Goal: Use online tool/utility

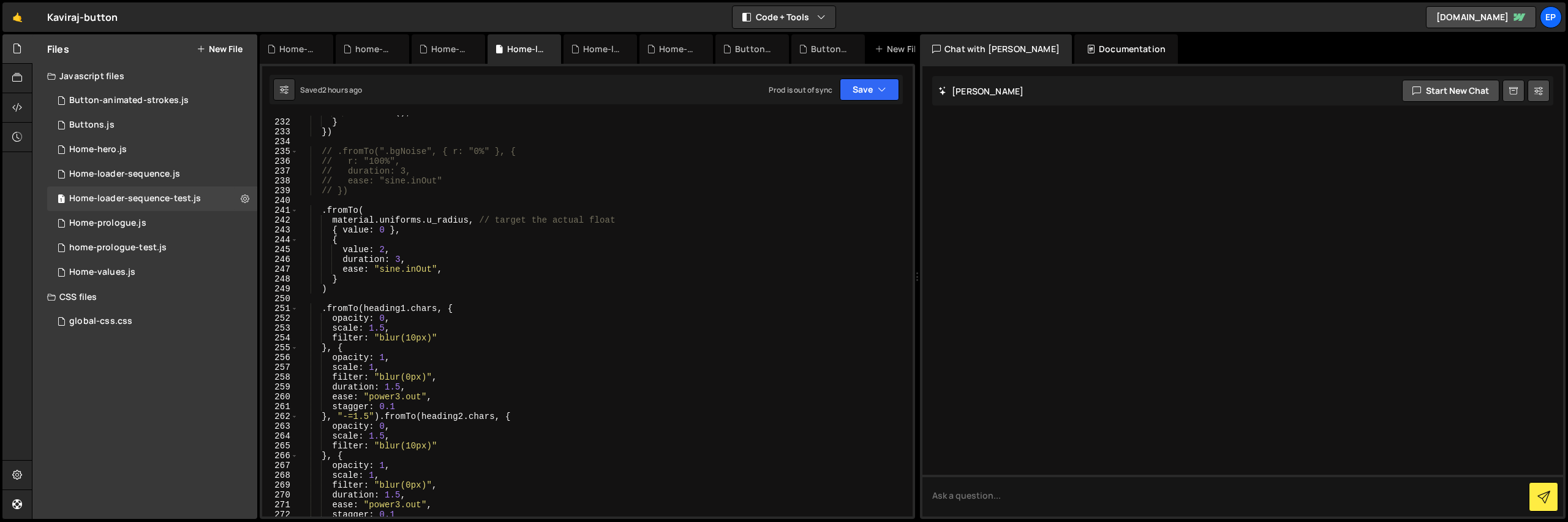
scroll to position [3041, 0]
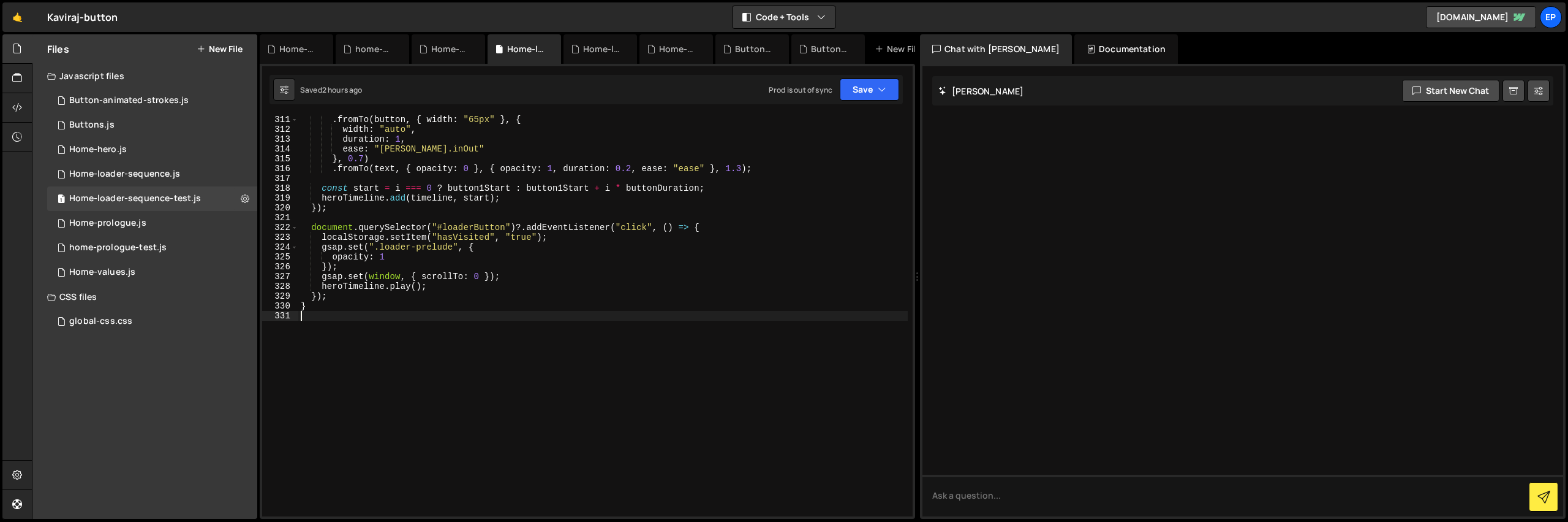
click at [435, 375] on div ". fromTo ( button , { width : "65px" } , { width : "auto" , duration : 1 , ease…" at bounding box center [603, 325] width 610 height 420
paste textarea "});"
click at [403, 425] on div ". fromTo ( button , { width : "65px" } , { width : "auto" , duration : 1 , ease…" at bounding box center [603, 325] width 610 height 420
click at [364, 340] on div ". fromTo ( button , { width : "65px" } , { width : "auto" , duration : 1 , ease…" at bounding box center [603, 325] width 610 height 420
type textarea "ScrollTrigger.create({"
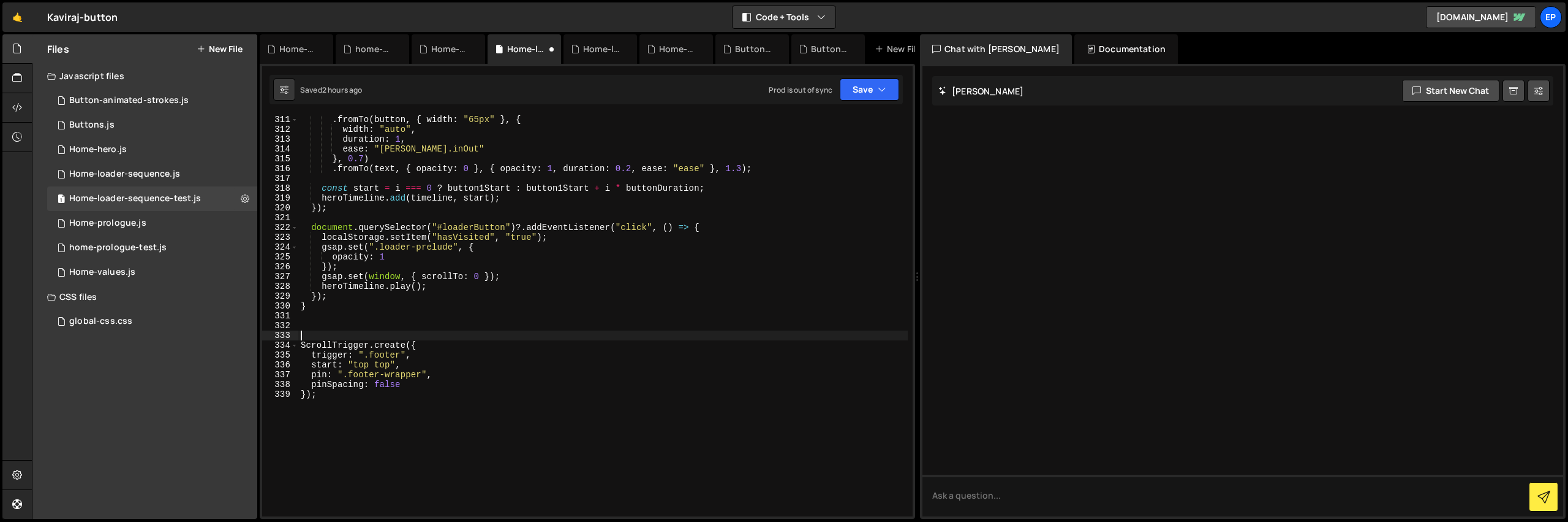
click at [365, 334] on div ". fromTo ( button , { width : "65px" } , { width : "auto" , duration : 1 , ease…" at bounding box center [603, 325] width 610 height 420
click at [890, 85] on button "Save" at bounding box center [870, 89] width 59 height 22
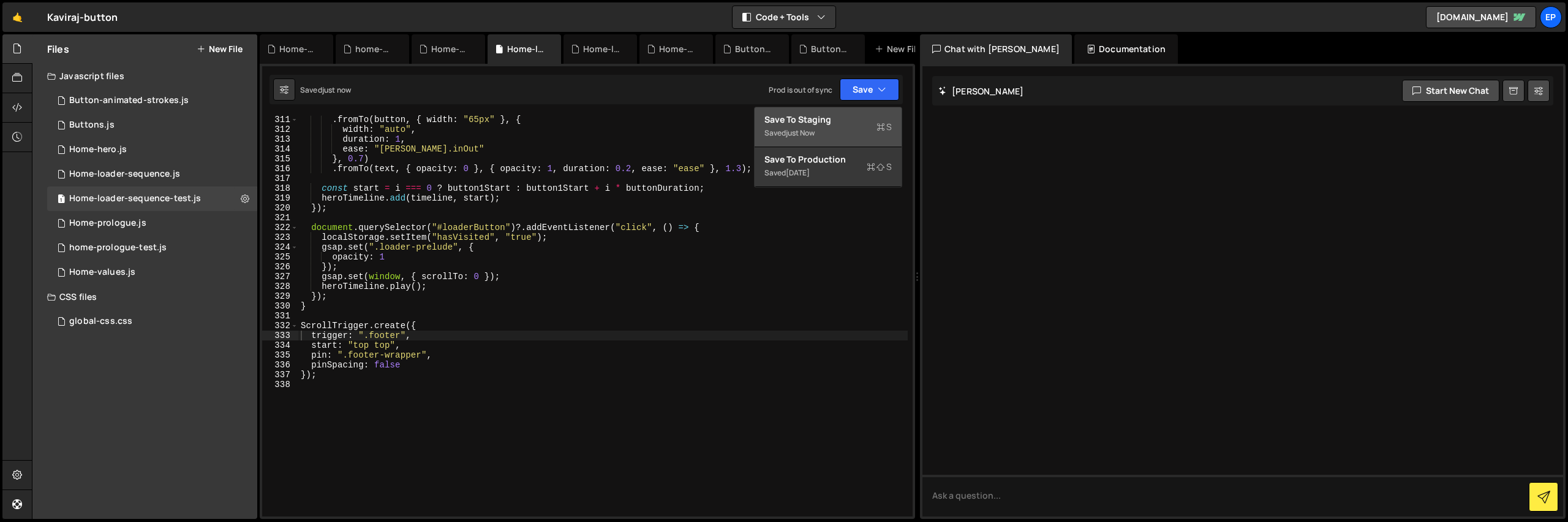
click at [847, 141] on button "Save to Staging S Saved just now" at bounding box center [828, 127] width 147 height 40
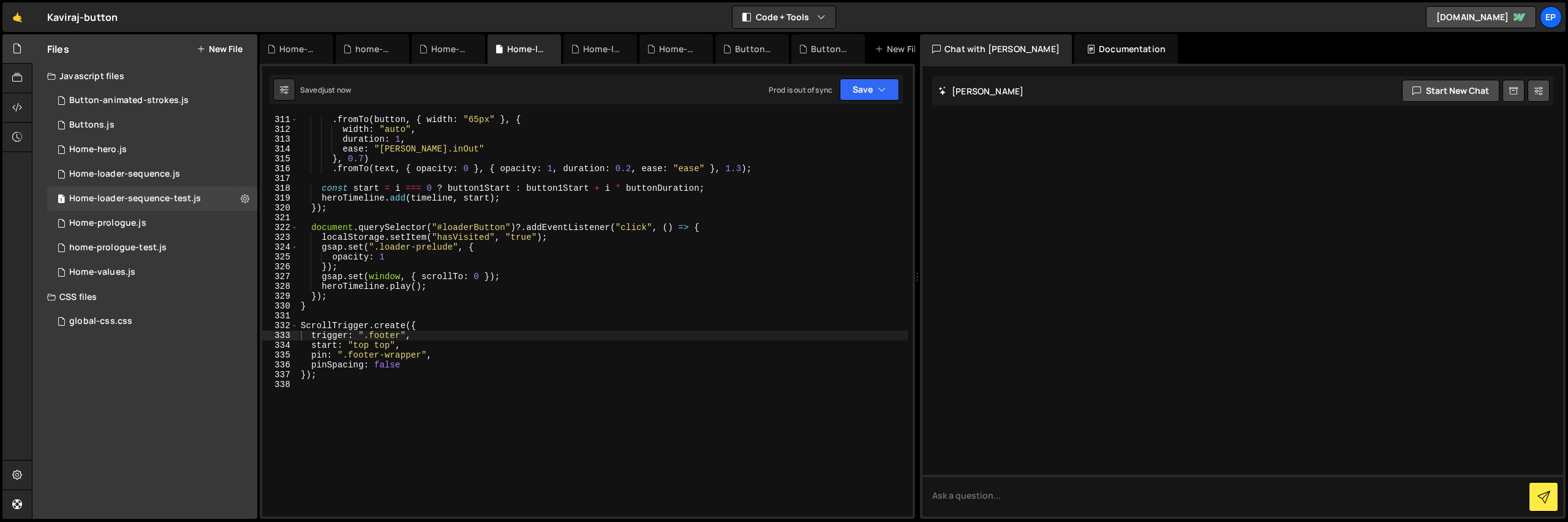
click at [684, 283] on div ". fromTo ( button , { width : "65px" } , { width : "auto" , duration : 1 , ease…" at bounding box center [603, 325] width 610 height 420
click at [574, 291] on div ". fromTo ( button , { width : "65px" } , { width : "auto" , duration : 1 , ease…" at bounding box center [603, 325] width 610 height 420
type textarea "});"
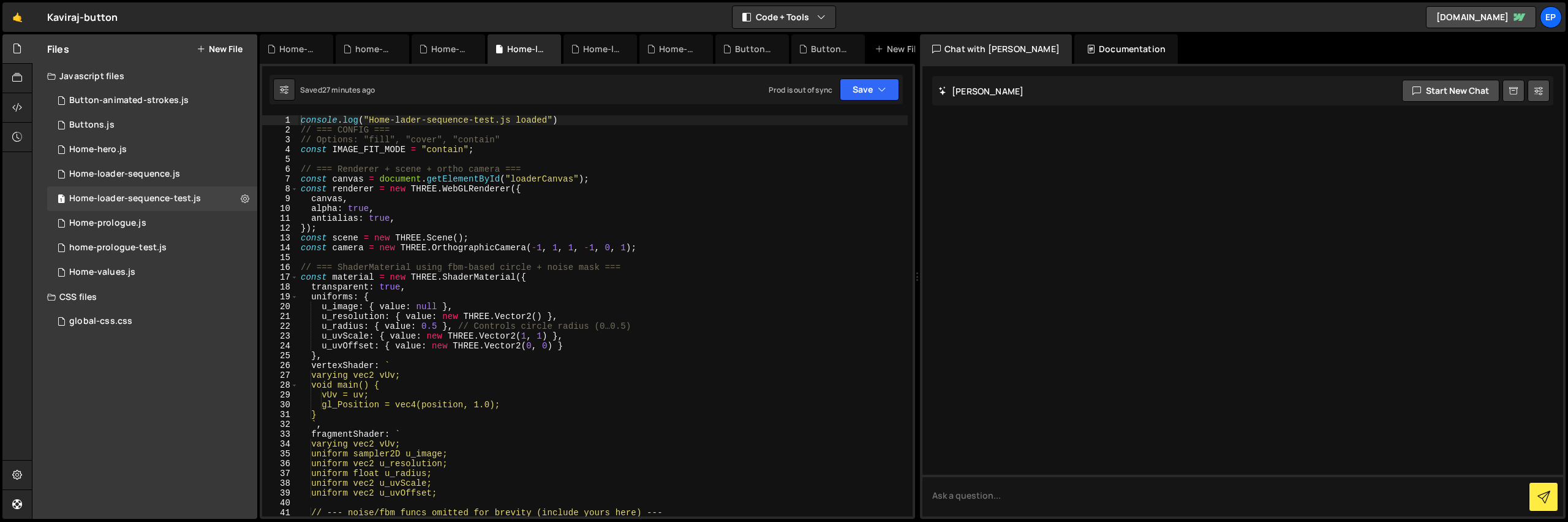
type textarea "u_image: { value: null },"
click at [594, 308] on div "console . log ( "Home-lader-sequence-test.js loaded" ) // === CONFIG === // Opt…" at bounding box center [603, 325] width 610 height 420
